Goal: Task Accomplishment & Management: Use online tool/utility

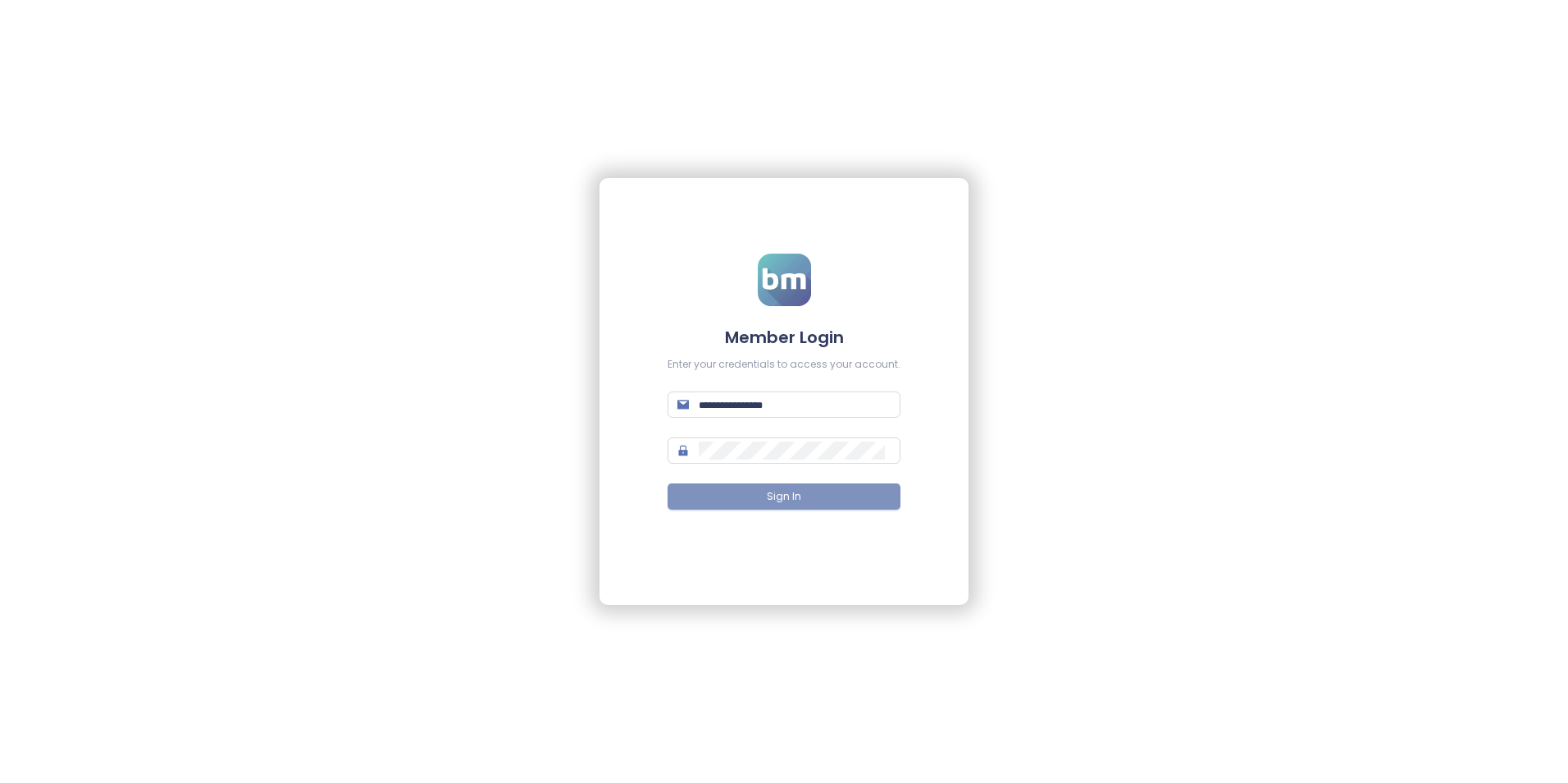
type input "**********"
click at [799, 497] on span "Sign In" at bounding box center [784, 497] width 34 height 15
type input "**********"
click at [809, 503] on button "Sign In" at bounding box center [784, 497] width 233 height 27
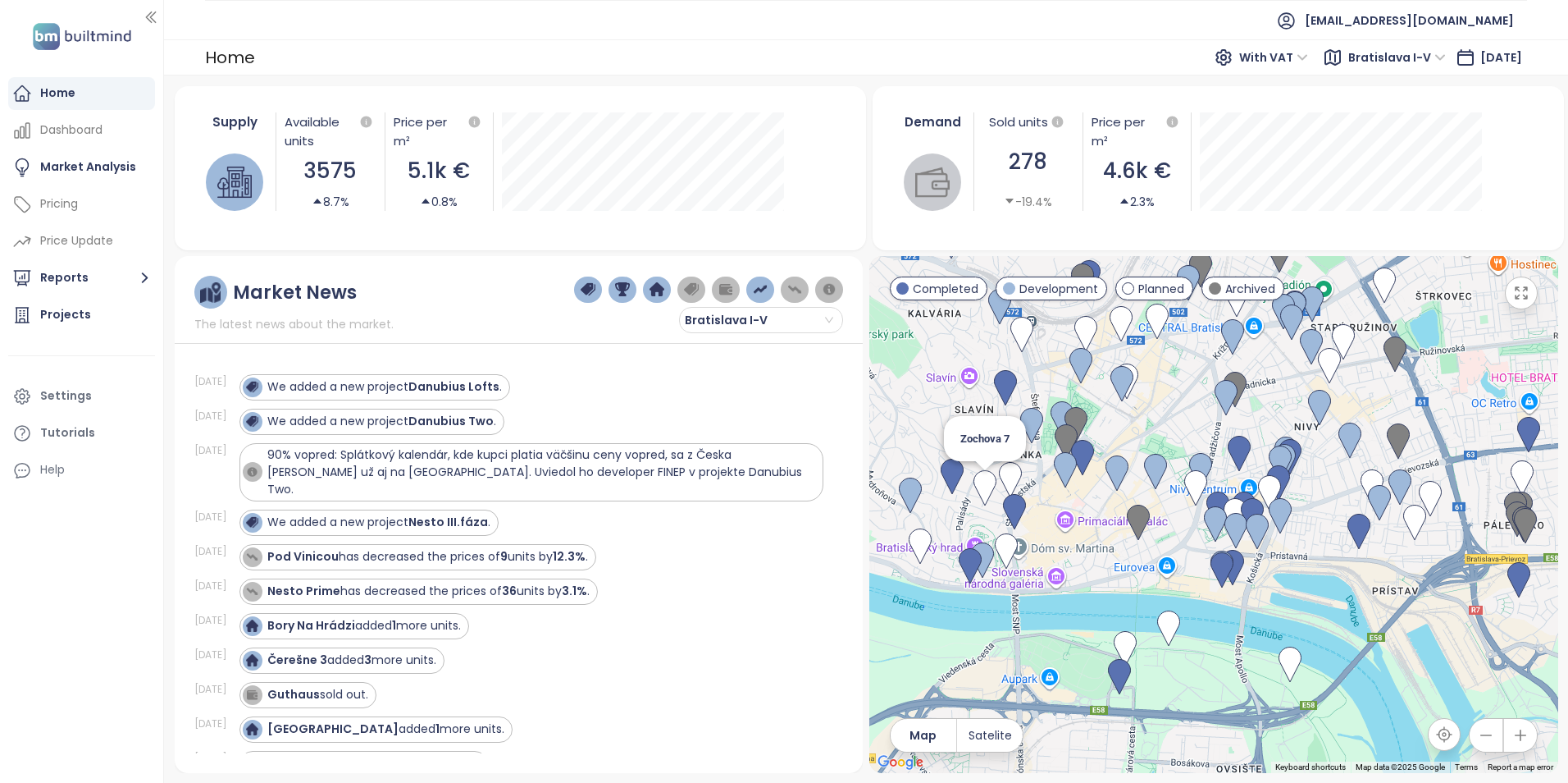
drag, startPoint x: 1405, startPoint y: 479, endPoint x: 987, endPoint y: 482, distance: 418.0
click at [987, 482] on img at bounding box center [984, 488] width 23 height 36
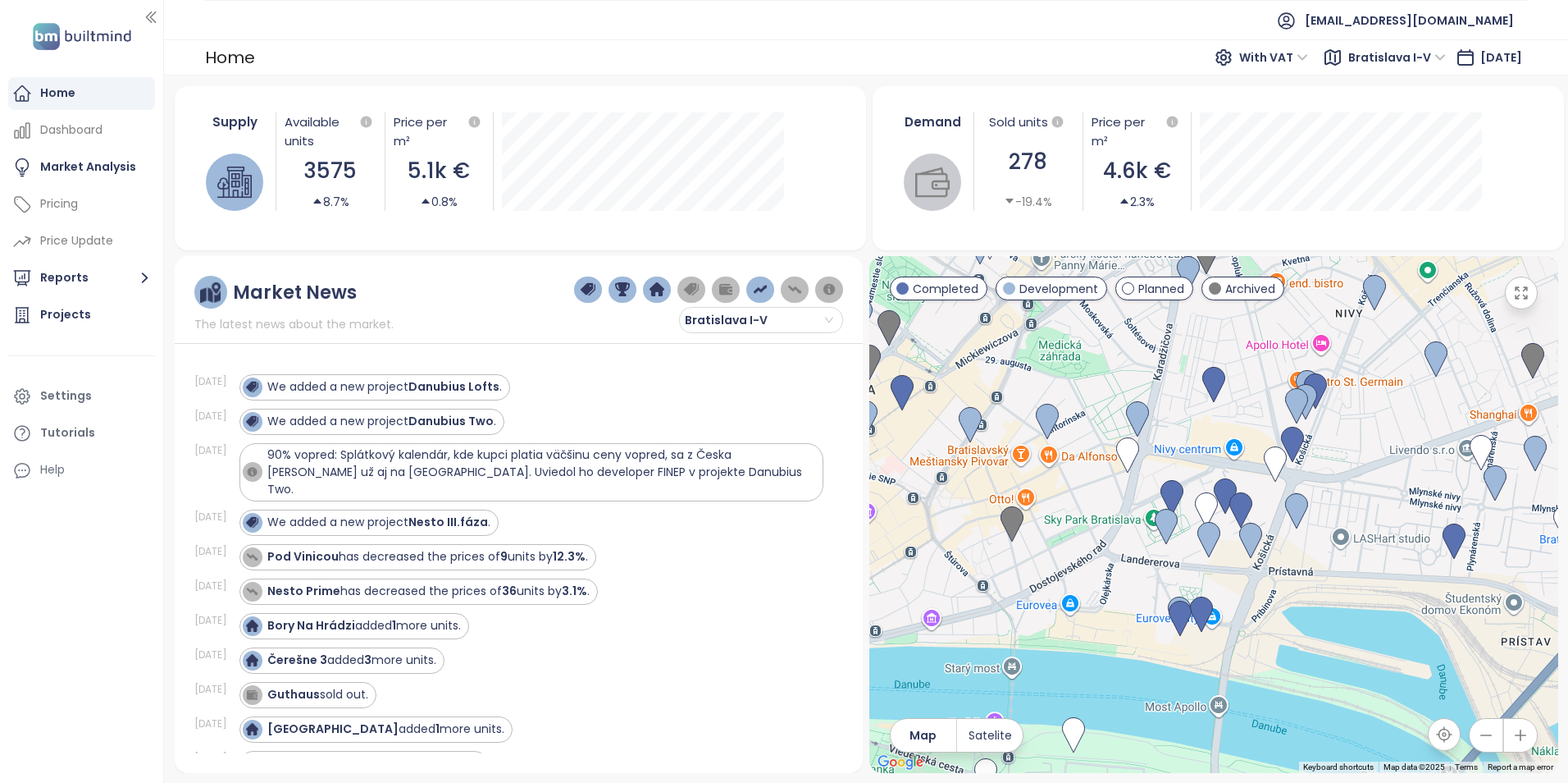
click at [787, 25] on ul "[EMAIL_ADDRESS][DOMAIN_NAME]" at bounding box center [865, 20] width 1322 height 40
click at [874, 36] on ul "[EMAIL_ADDRESS][DOMAIN_NAME]" at bounding box center [865, 20] width 1322 height 40
click at [820, 47] on div "Home With VAT Bratislava I-V [DATE]" at bounding box center [866, 58] width 1404 height 36
click at [1176, 489] on img at bounding box center [1172, 498] width 23 height 36
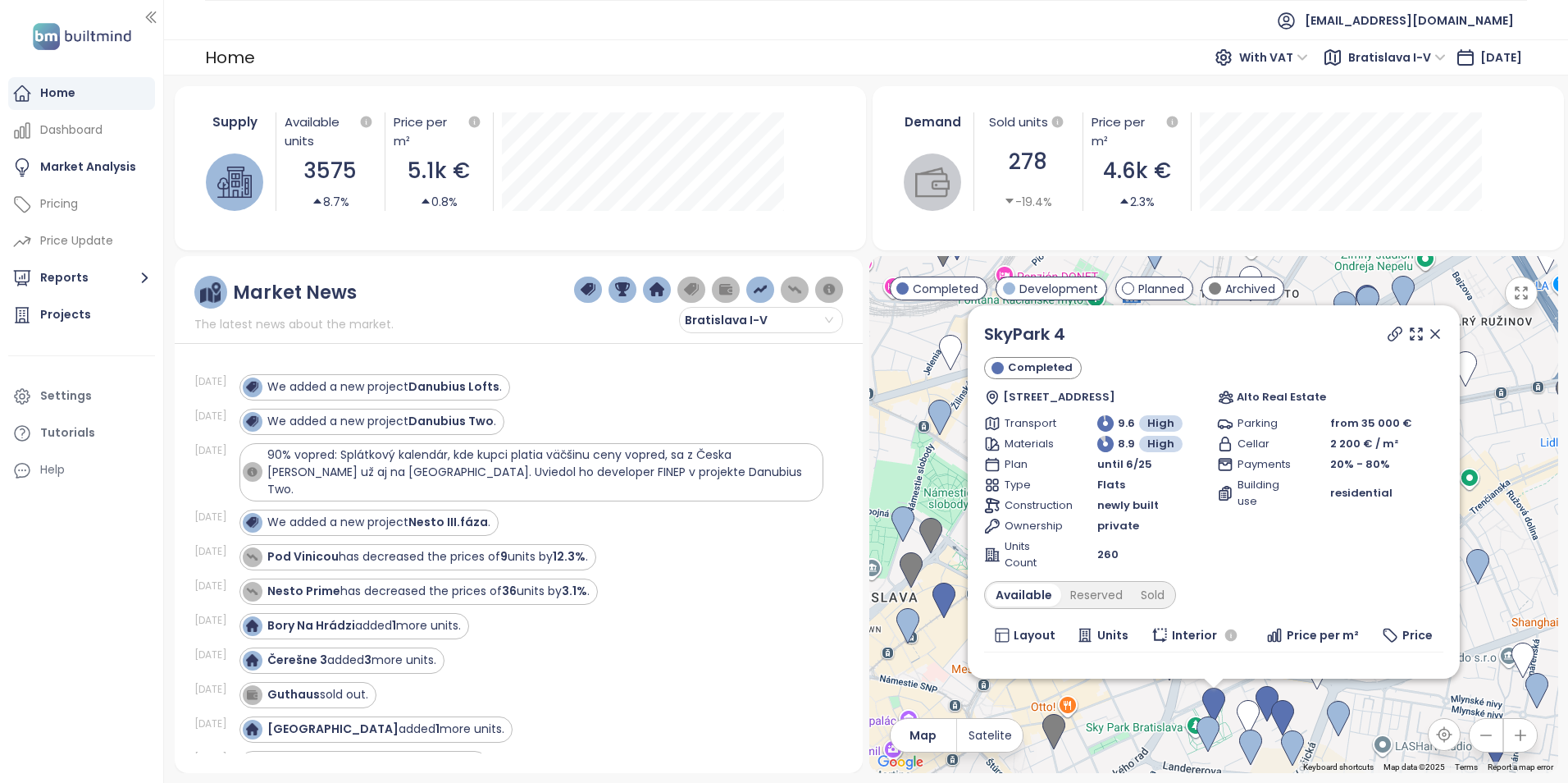
click at [1427, 333] on icon at bounding box center [1434, 334] width 16 height 16
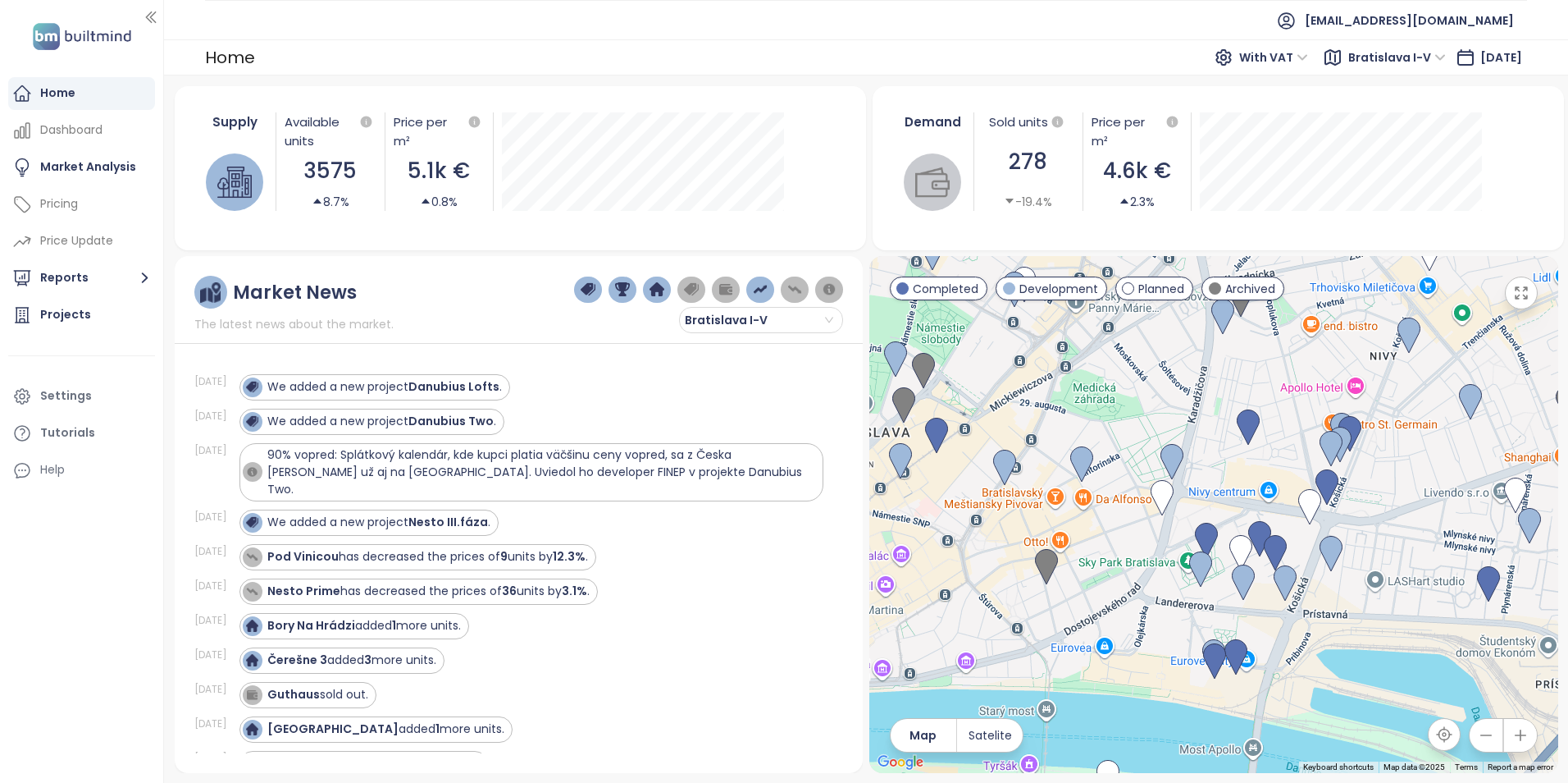
drag, startPoint x: 1244, startPoint y: 577, endPoint x: 1235, endPoint y: 459, distance: 118.3
click at [1235, 459] on div at bounding box center [1214, 514] width 689 height 517
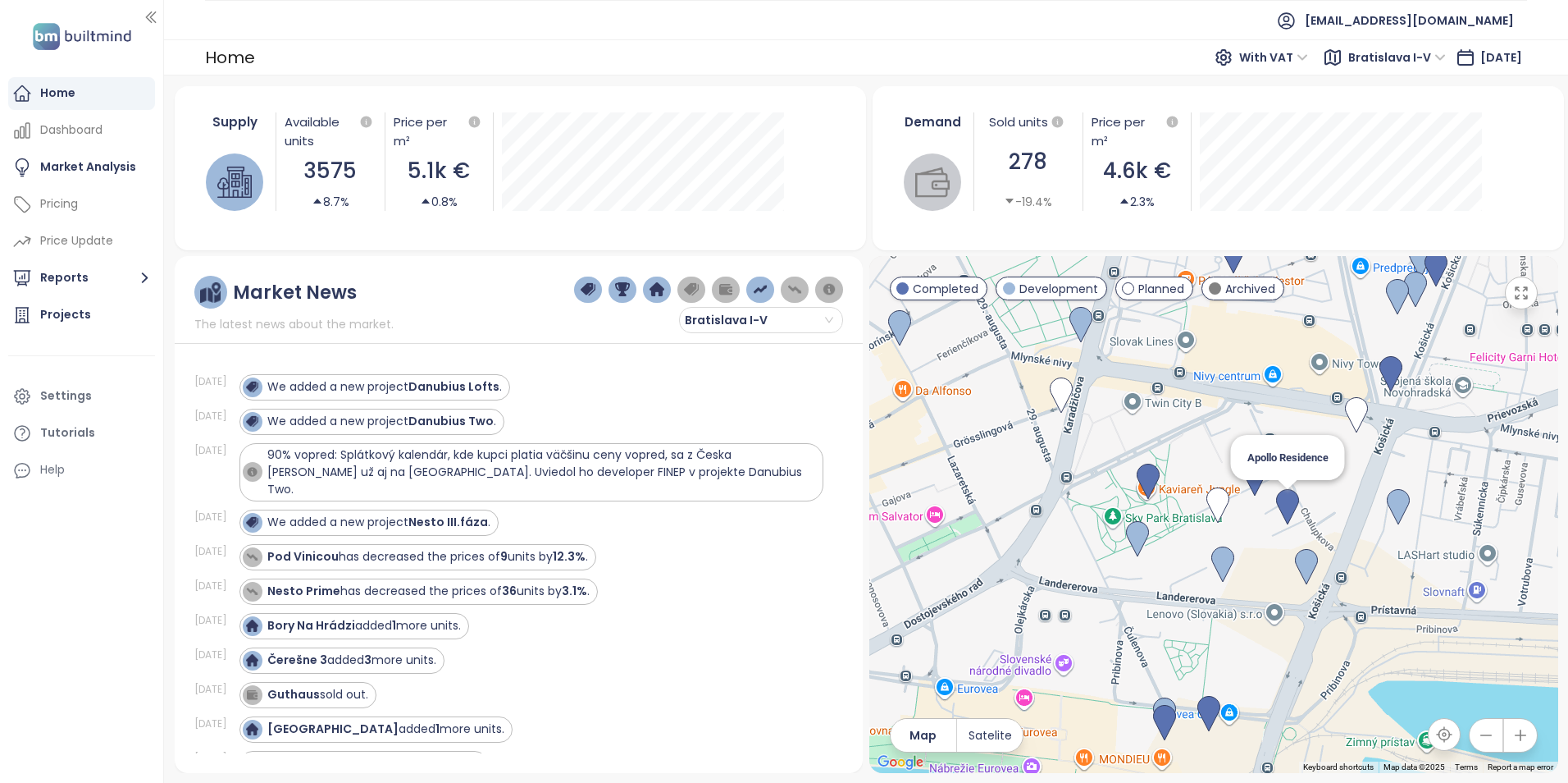
click at [1287, 506] on img at bounding box center [1288, 507] width 23 height 36
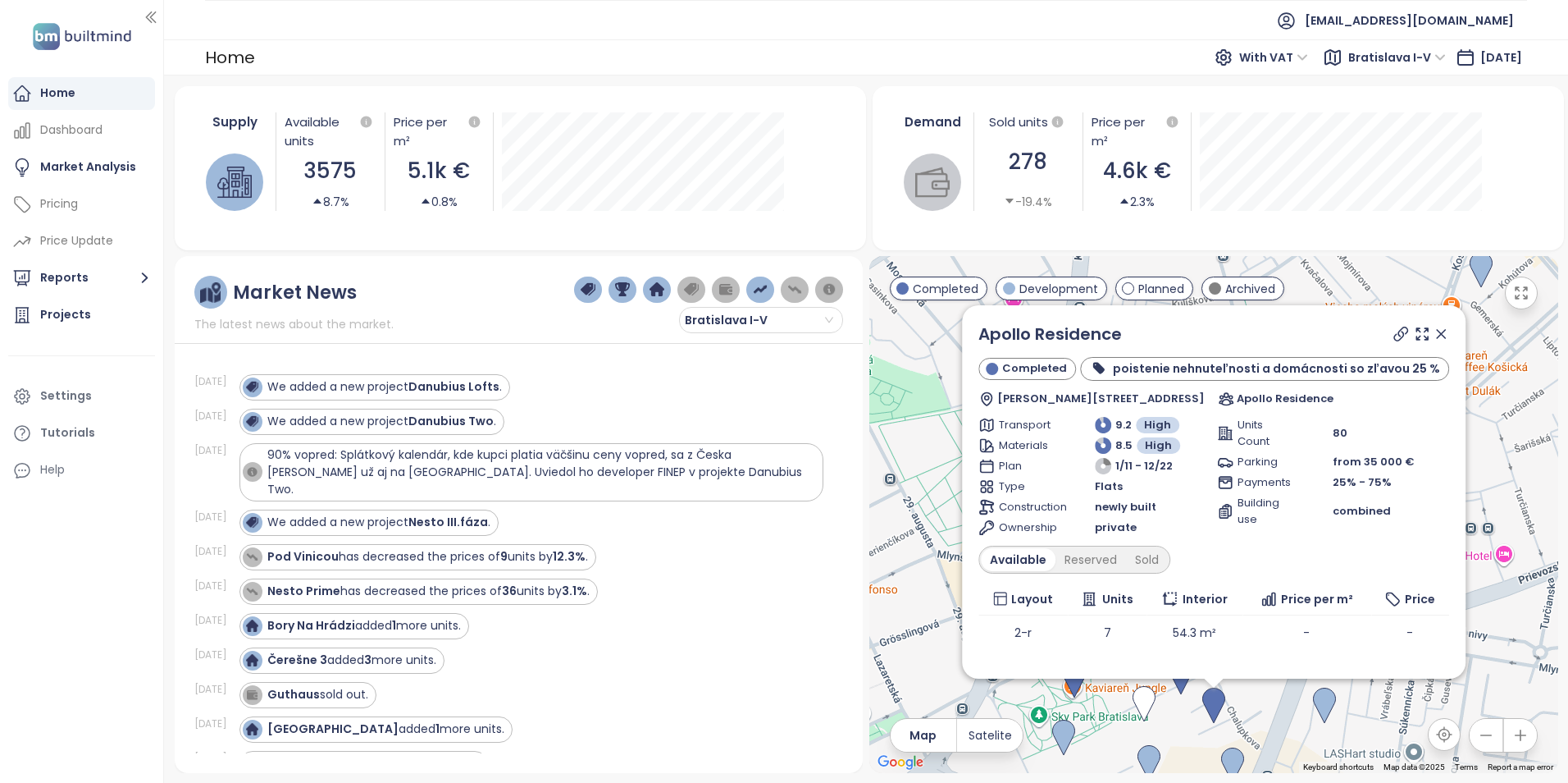
drag, startPoint x: 1425, startPoint y: 329, endPoint x: 1325, endPoint y: 361, distance: 105.0
click at [1432, 329] on icon at bounding box center [1439, 334] width 16 height 16
